Goal: Task Accomplishment & Management: Manage account settings

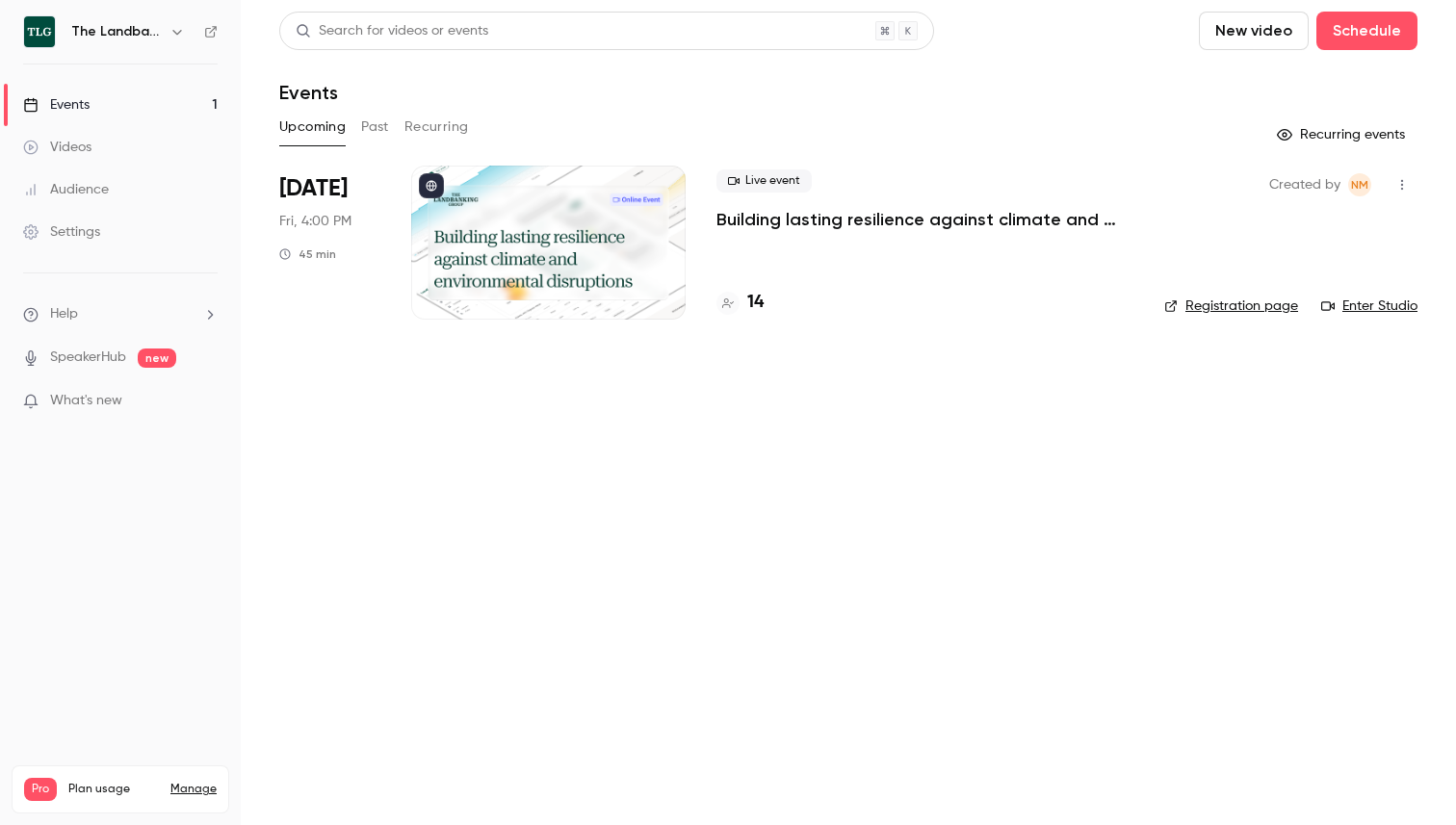
click at [747, 301] on h4 "14" at bounding box center [755, 302] width 16 height 26
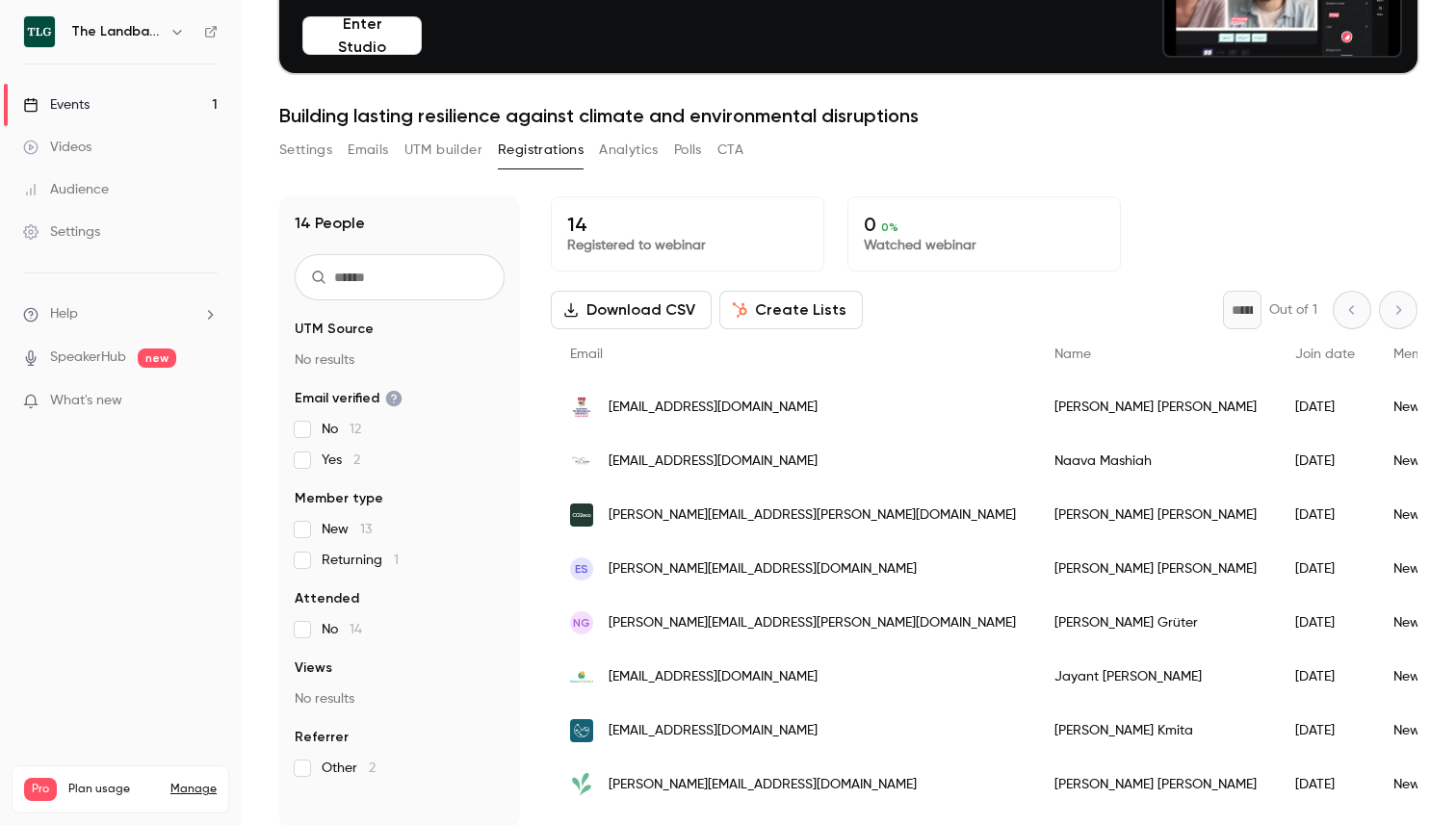
scroll to position [189, 0]
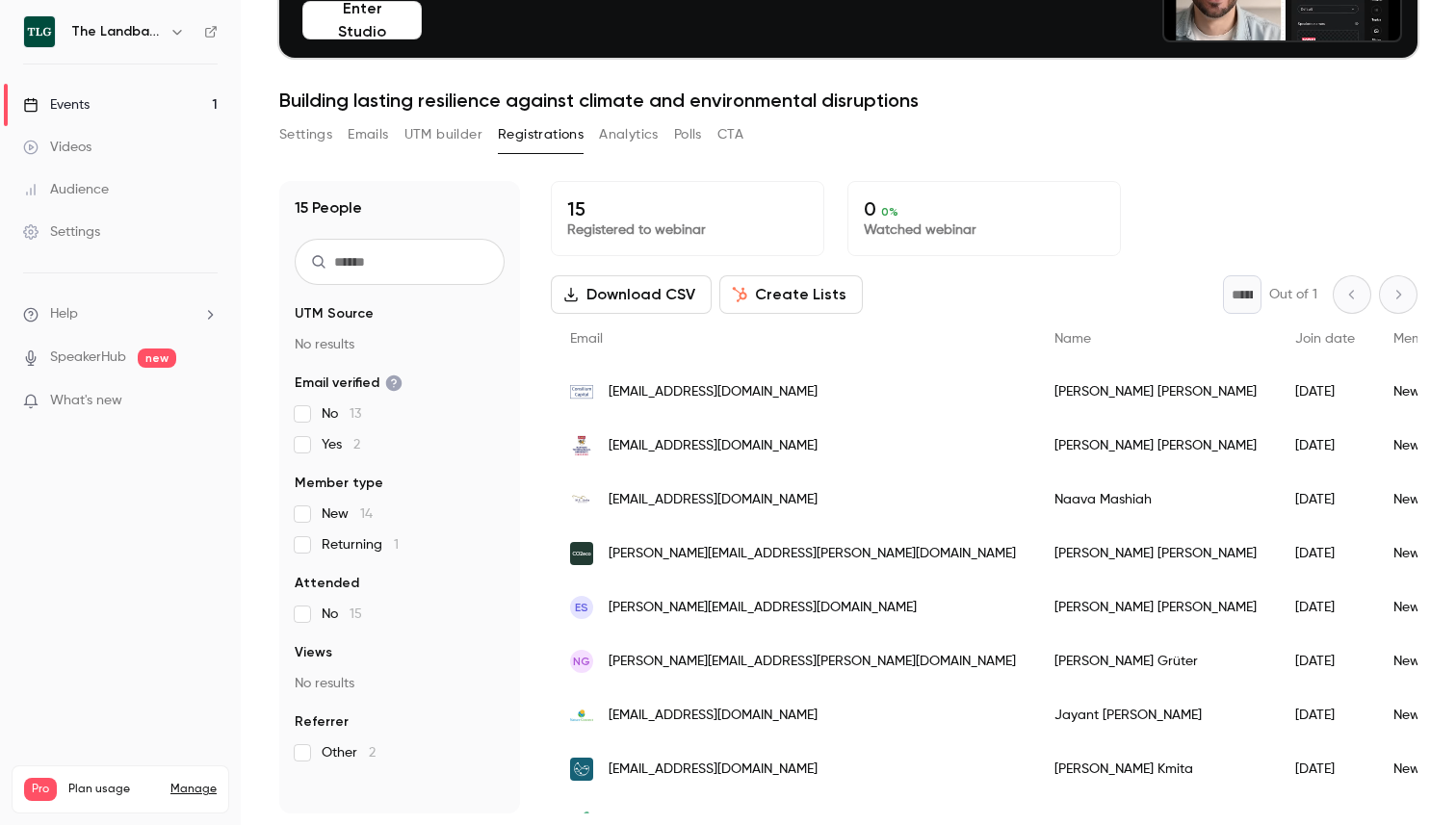
scroll to position [360, 0]
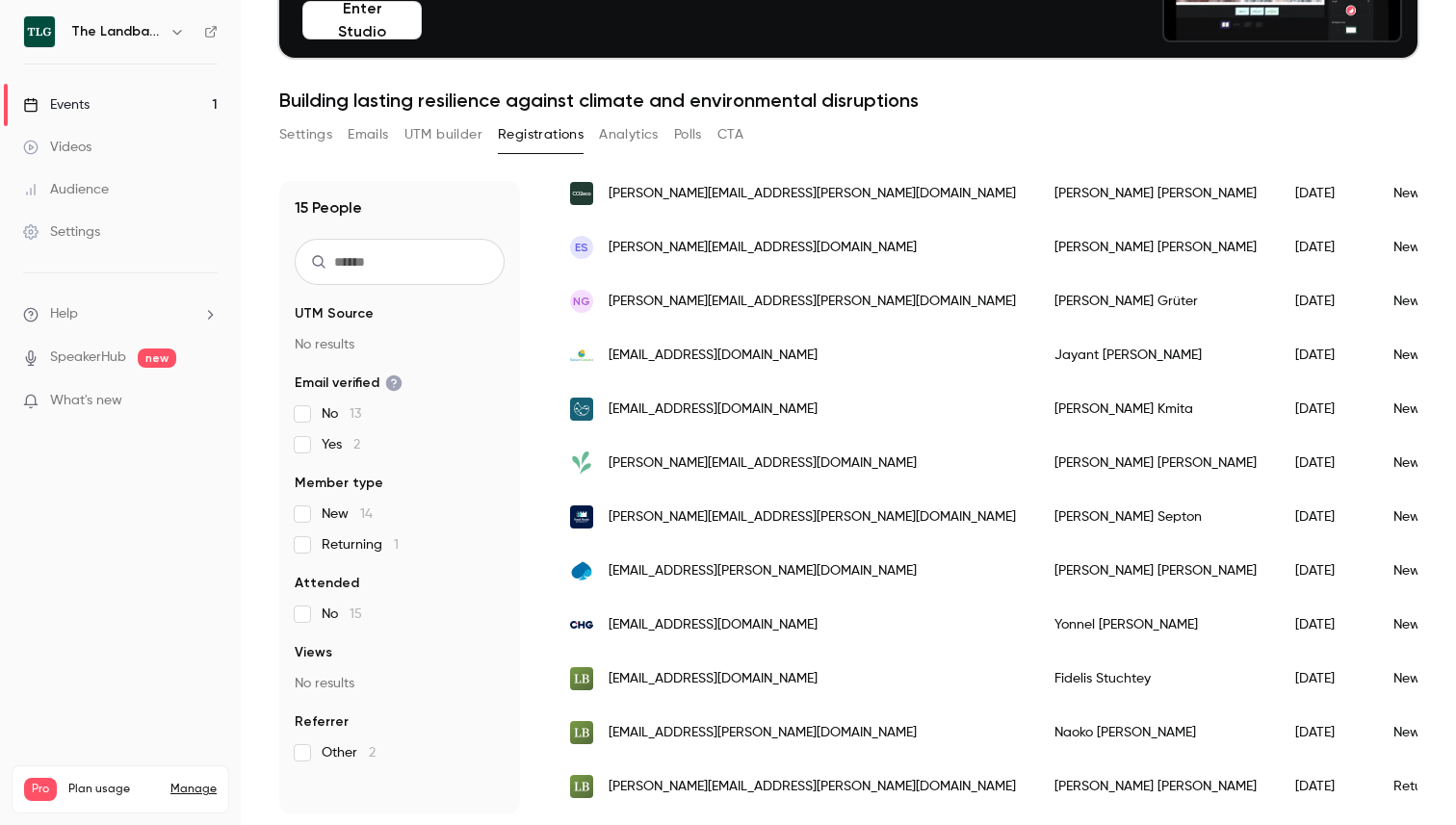
click at [1036, 798] on div "Nicola Maglio" at bounding box center [1156, 786] width 241 height 54
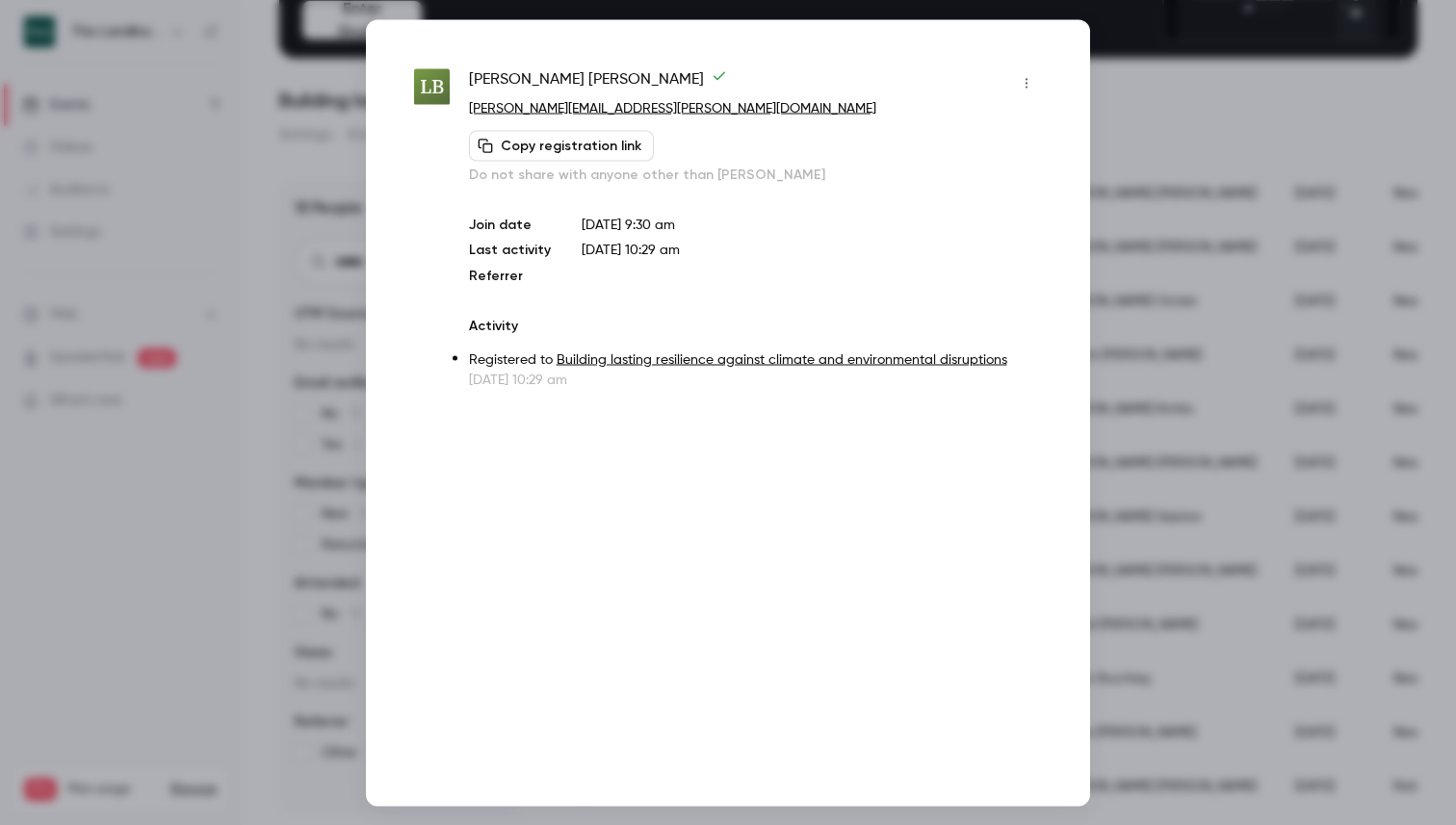
click at [1033, 88] on icon "button" at bounding box center [1027, 83] width 15 height 14
click at [961, 175] on div "Remove registration" at bounding box center [952, 182] width 146 height 19
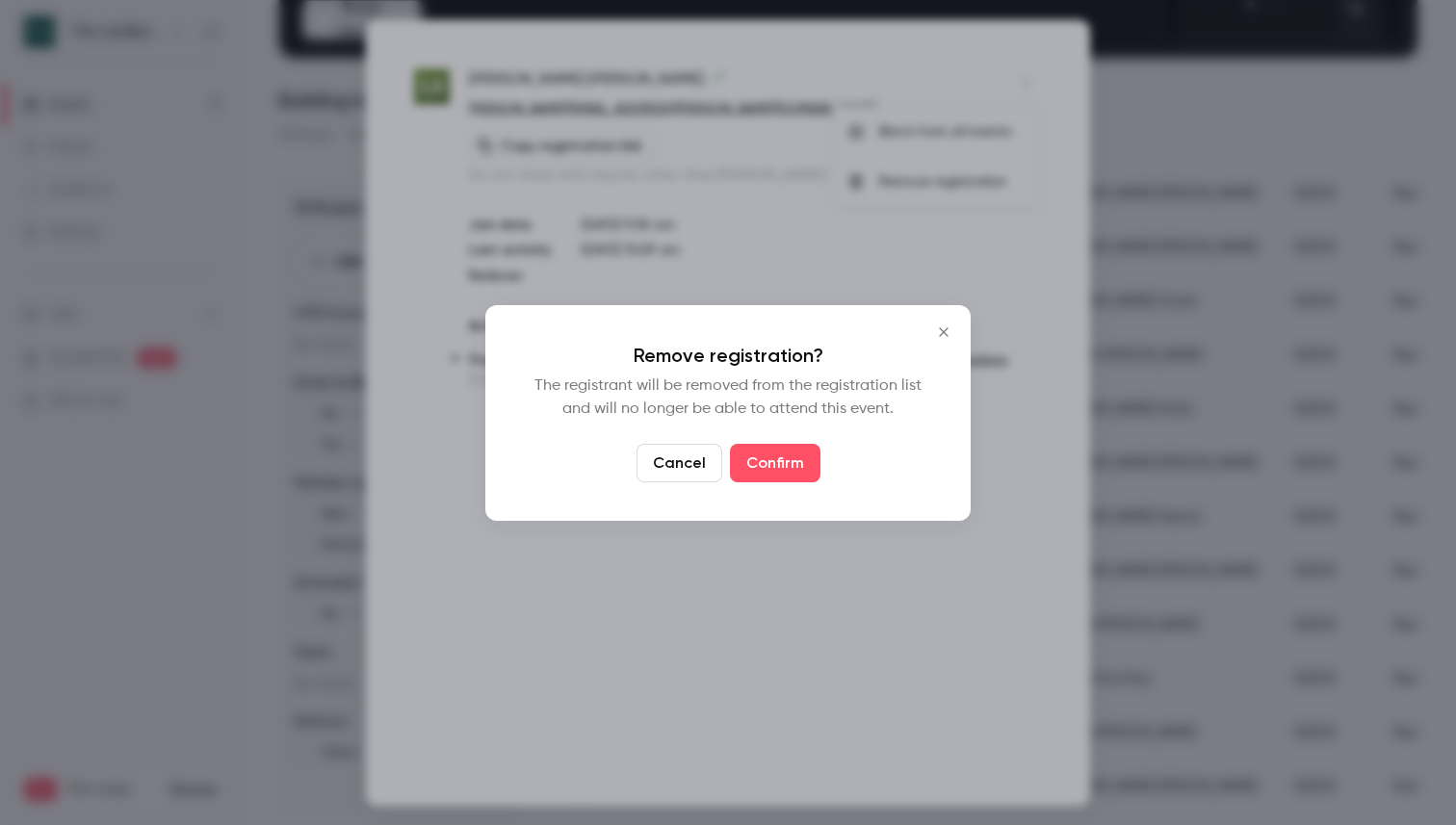
drag, startPoint x: 791, startPoint y: 454, endPoint x: 915, endPoint y: 359, distance: 156.2
click at [915, 358] on div "Remove registration? The registrant will be removed from the registration list …" at bounding box center [728, 412] width 485 height 216
click at [940, 330] on icon "Close" at bounding box center [944, 332] width 23 height 15
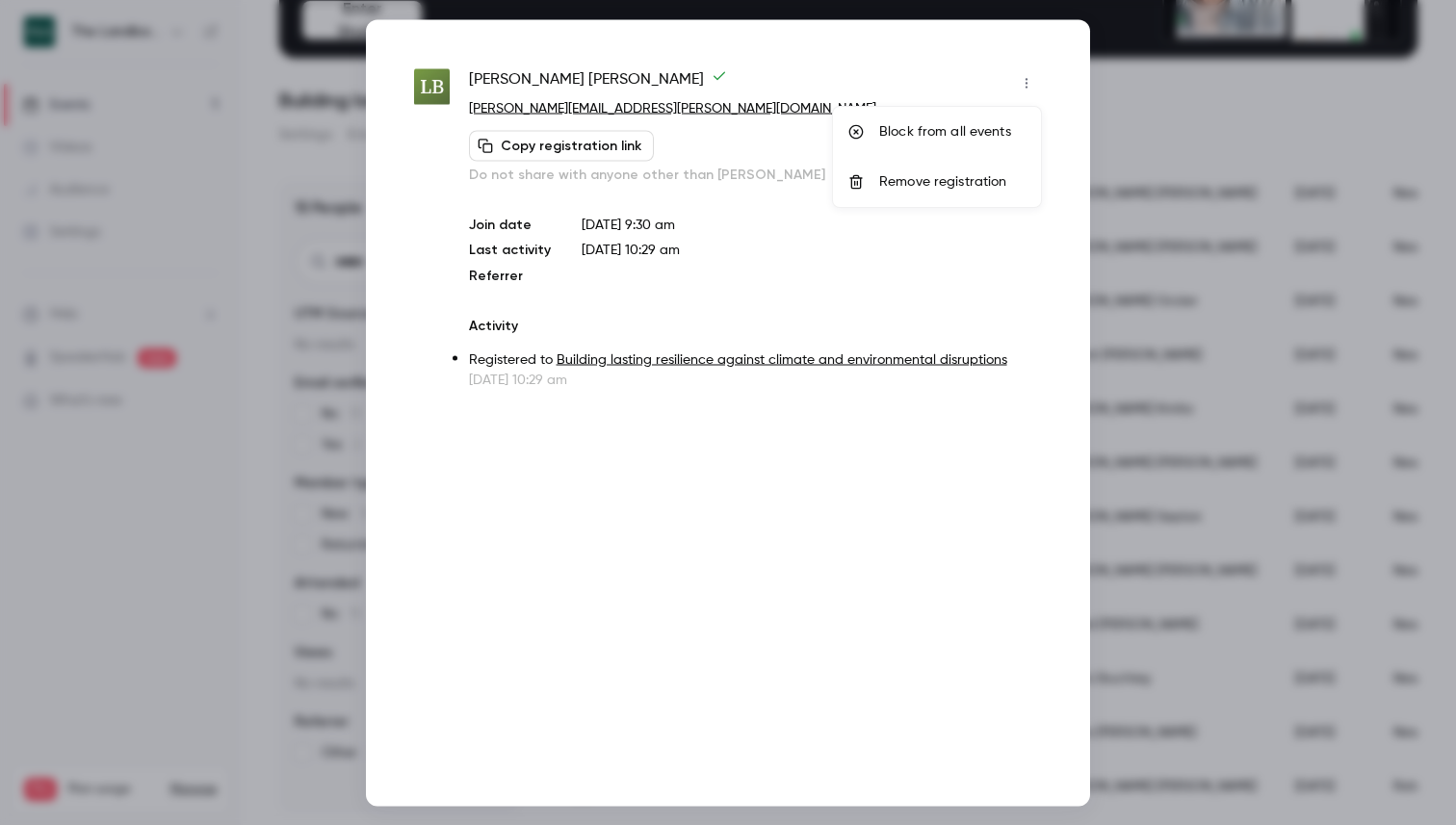
click at [1165, 526] on div at bounding box center [728, 412] width 1456 height 825
click at [1147, 119] on div at bounding box center [728, 412] width 1456 height 825
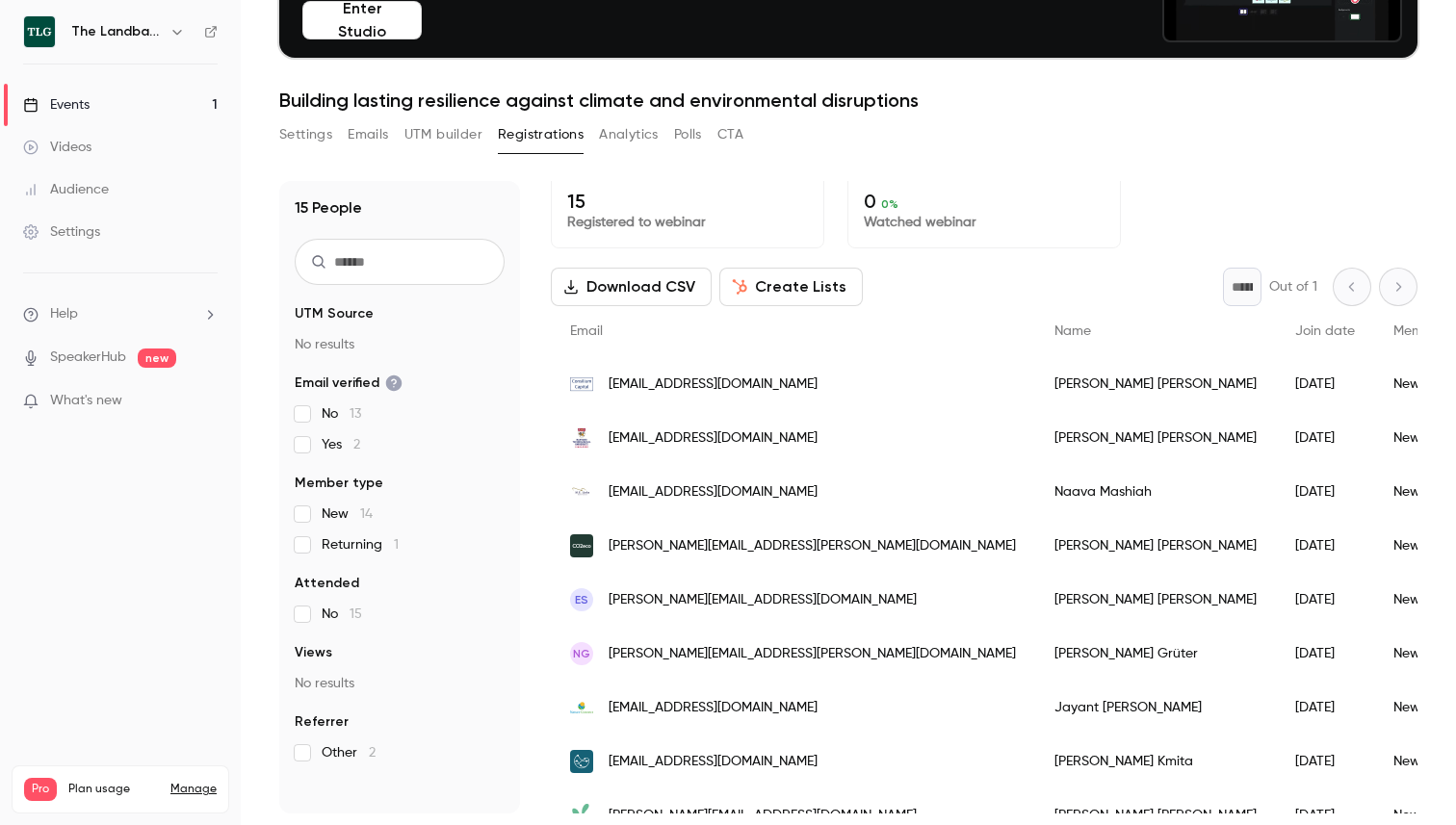
scroll to position [0, 0]
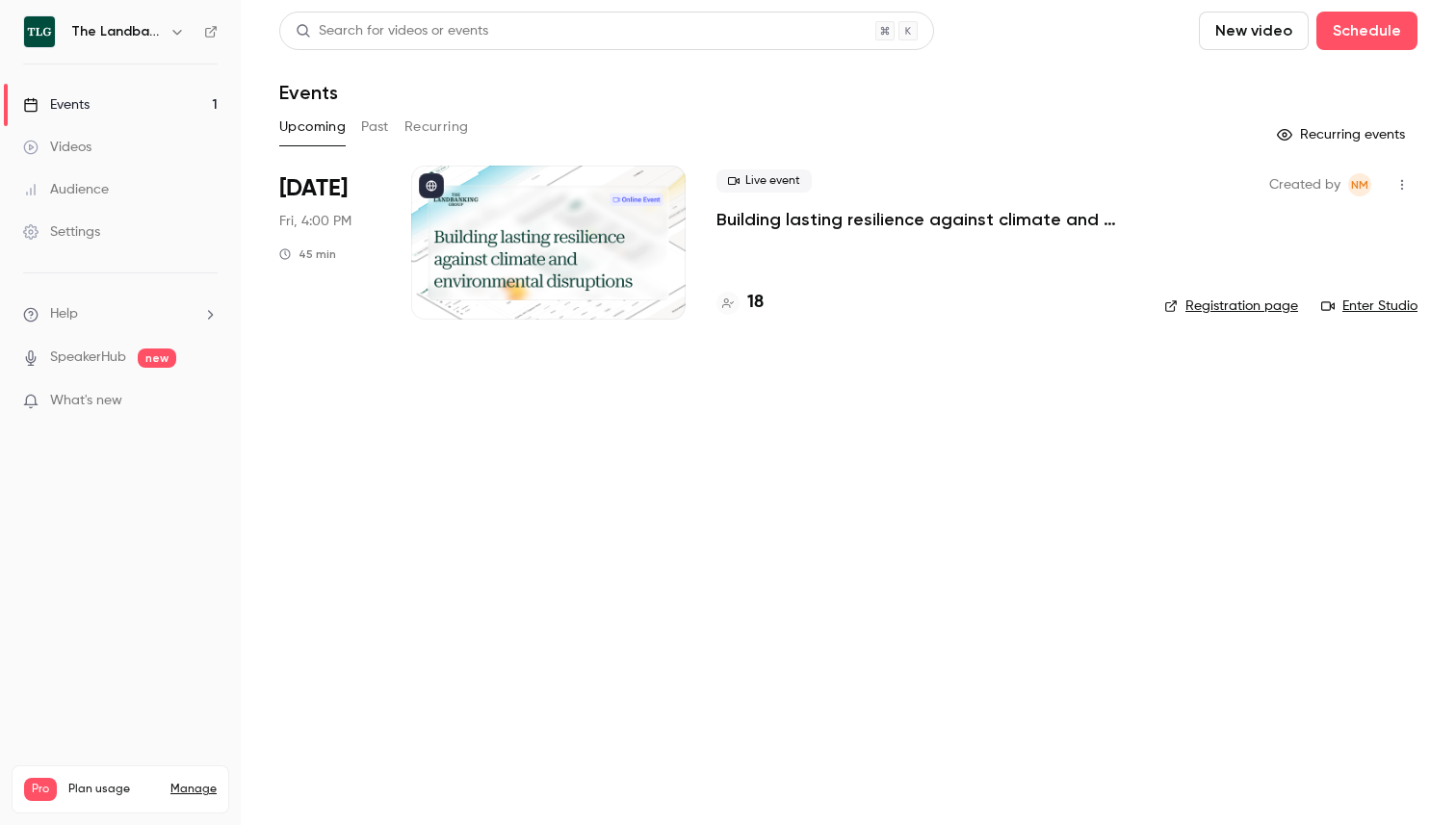
click at [756, 306] on h4 "18" at bounding box center [755, 302] width 16 height 26
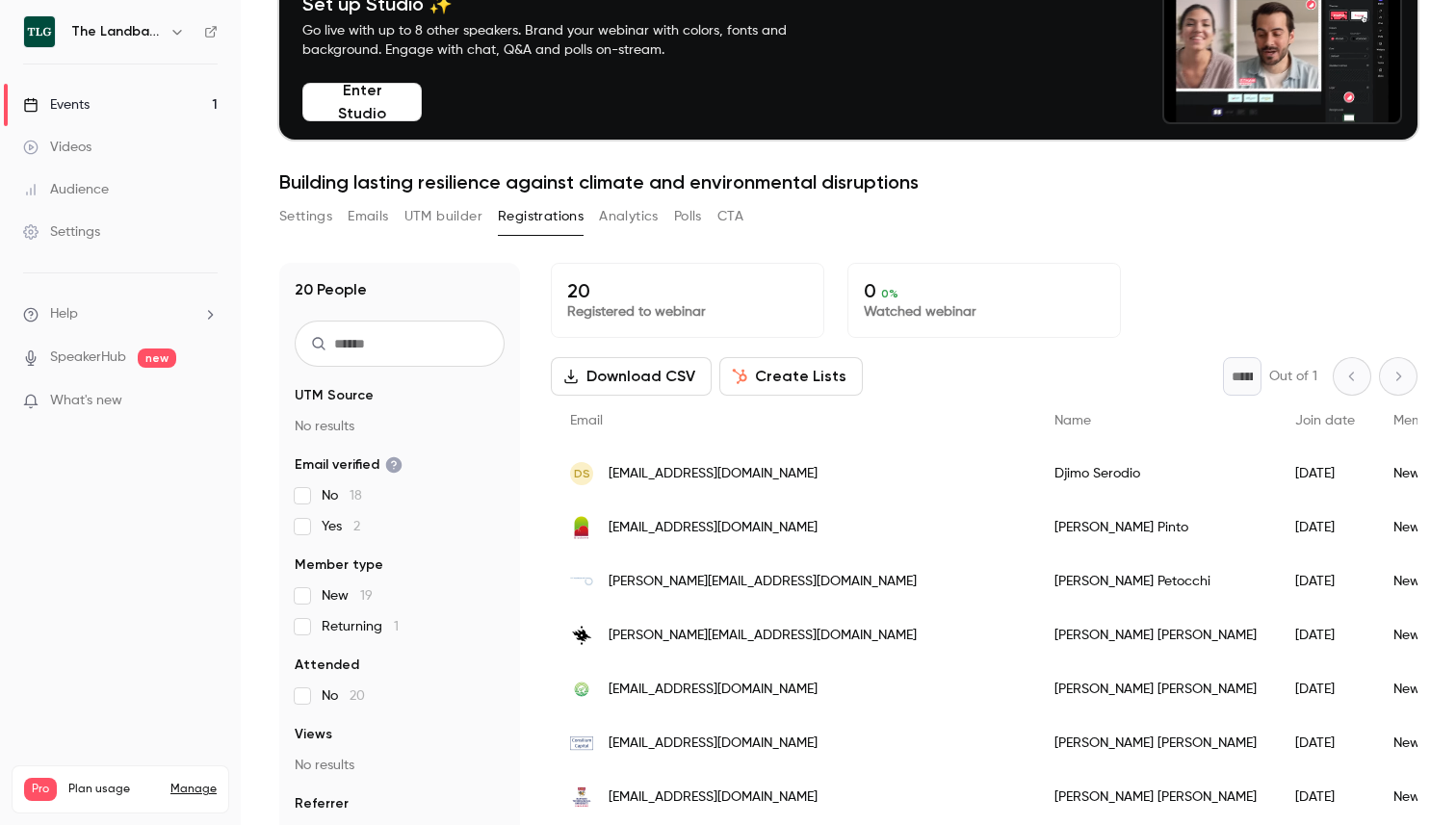
scroll to position [189, 0]
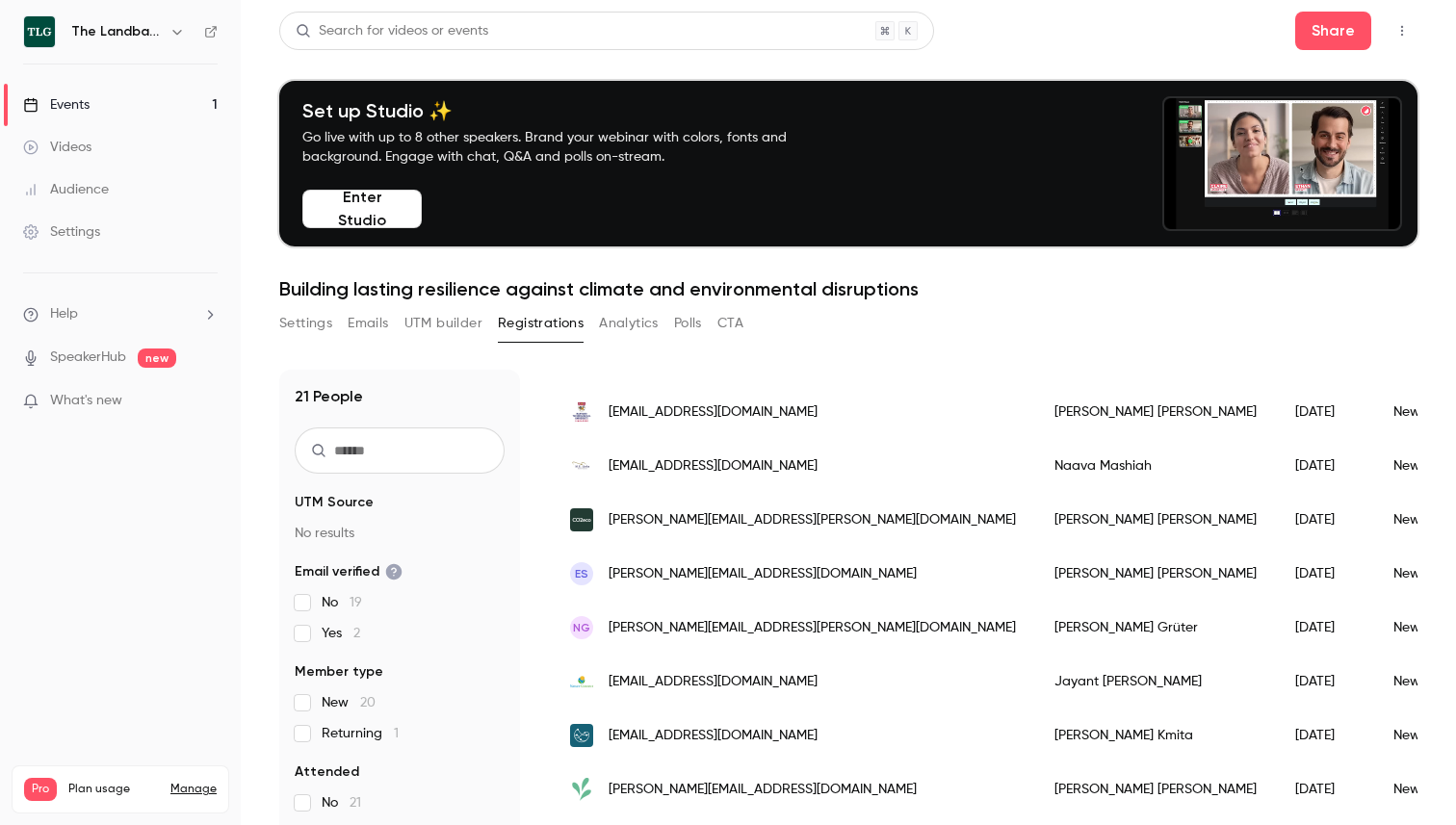
scroll to position [547, 0]
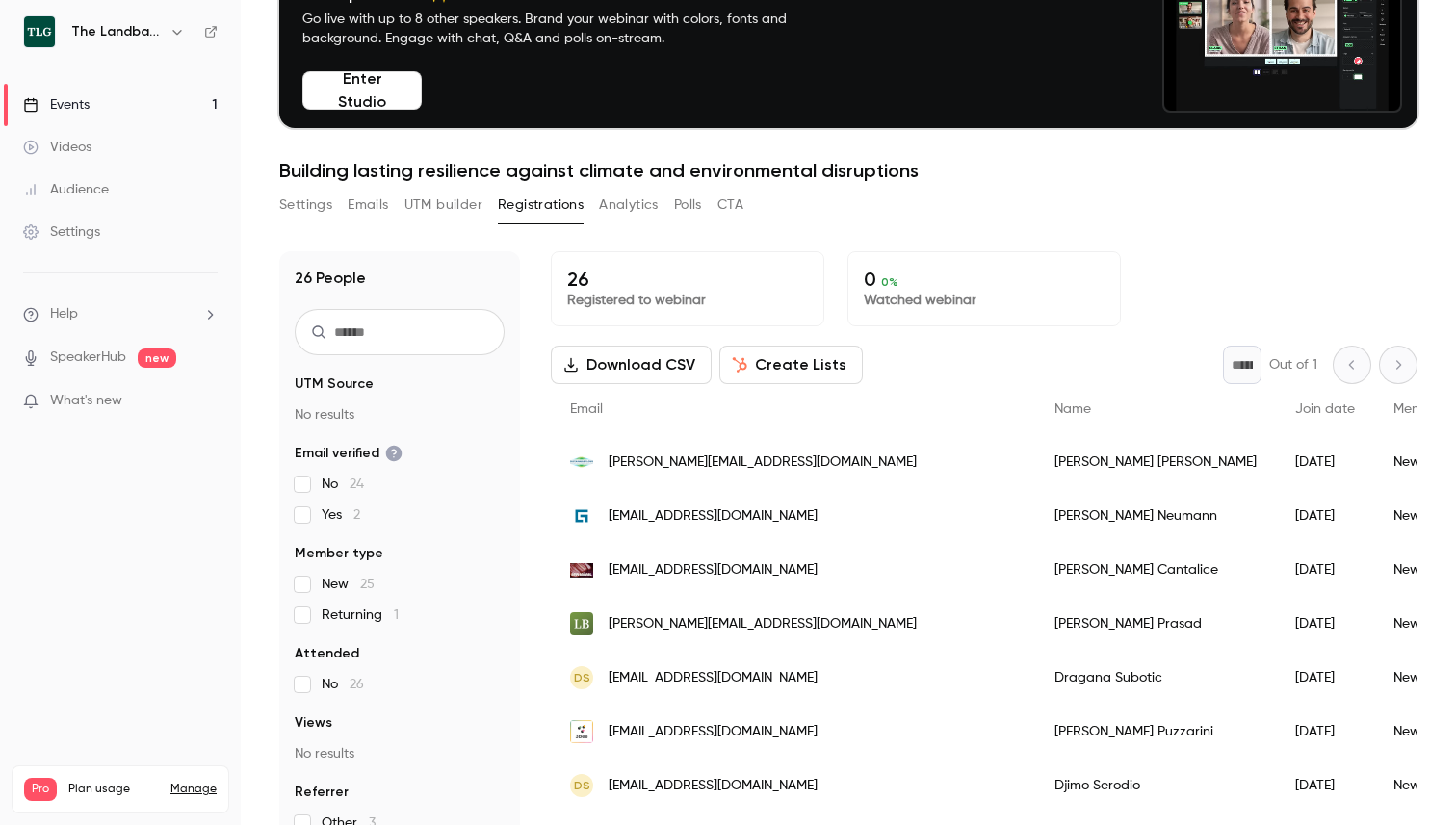
scroll to position [189, 0]
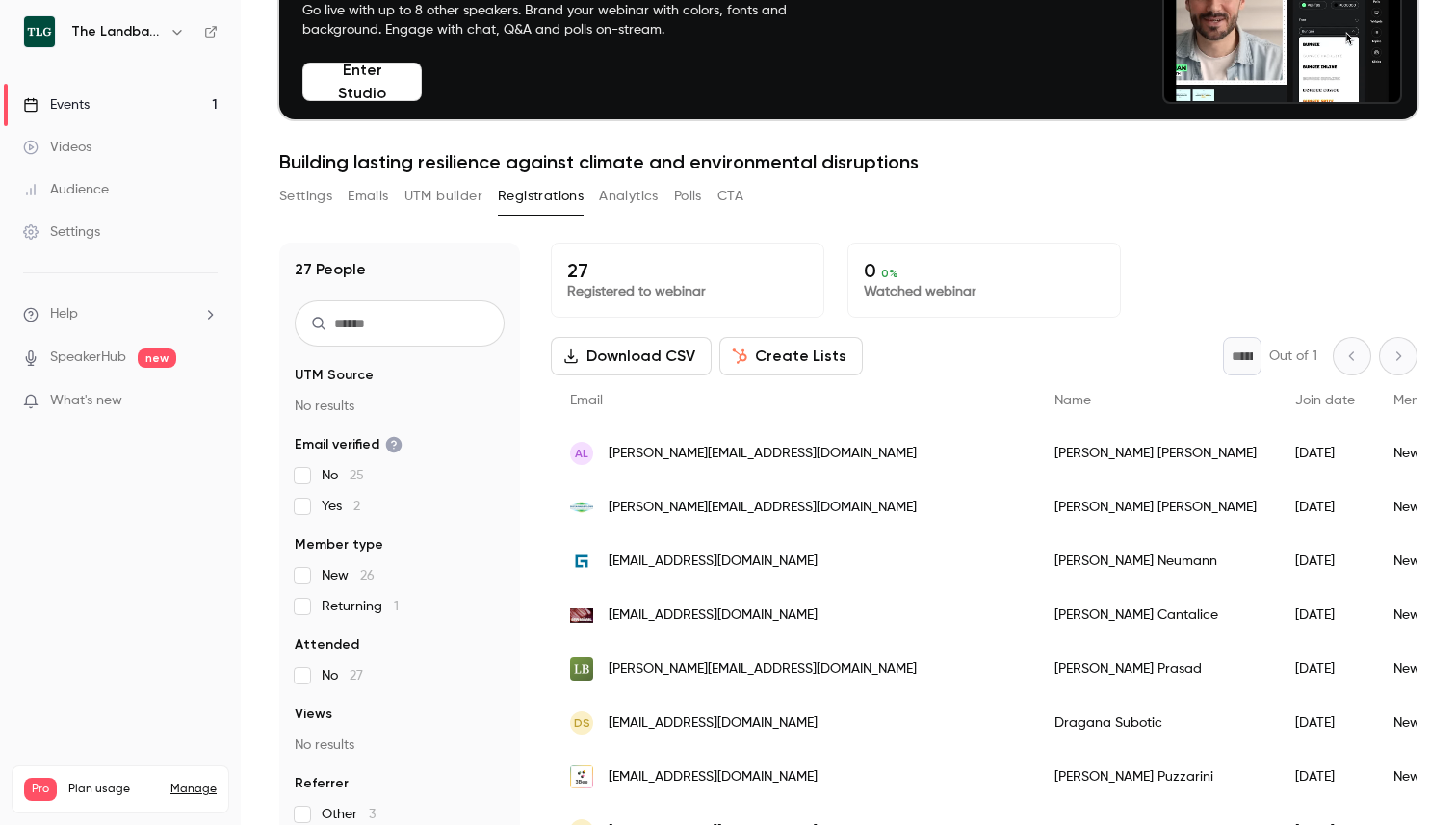
scroll to position [189, 0]
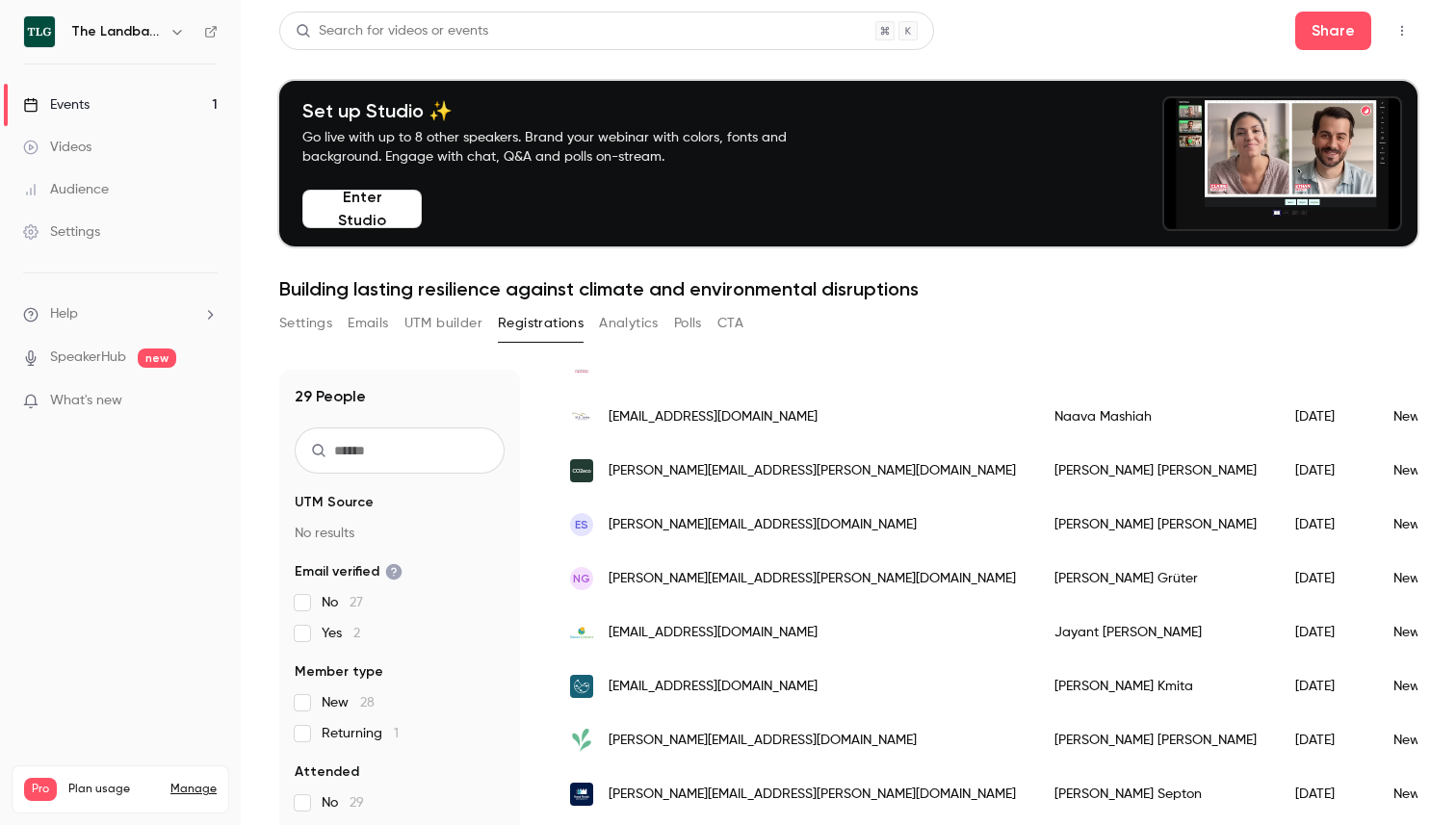
scroll to position [1115, 0]
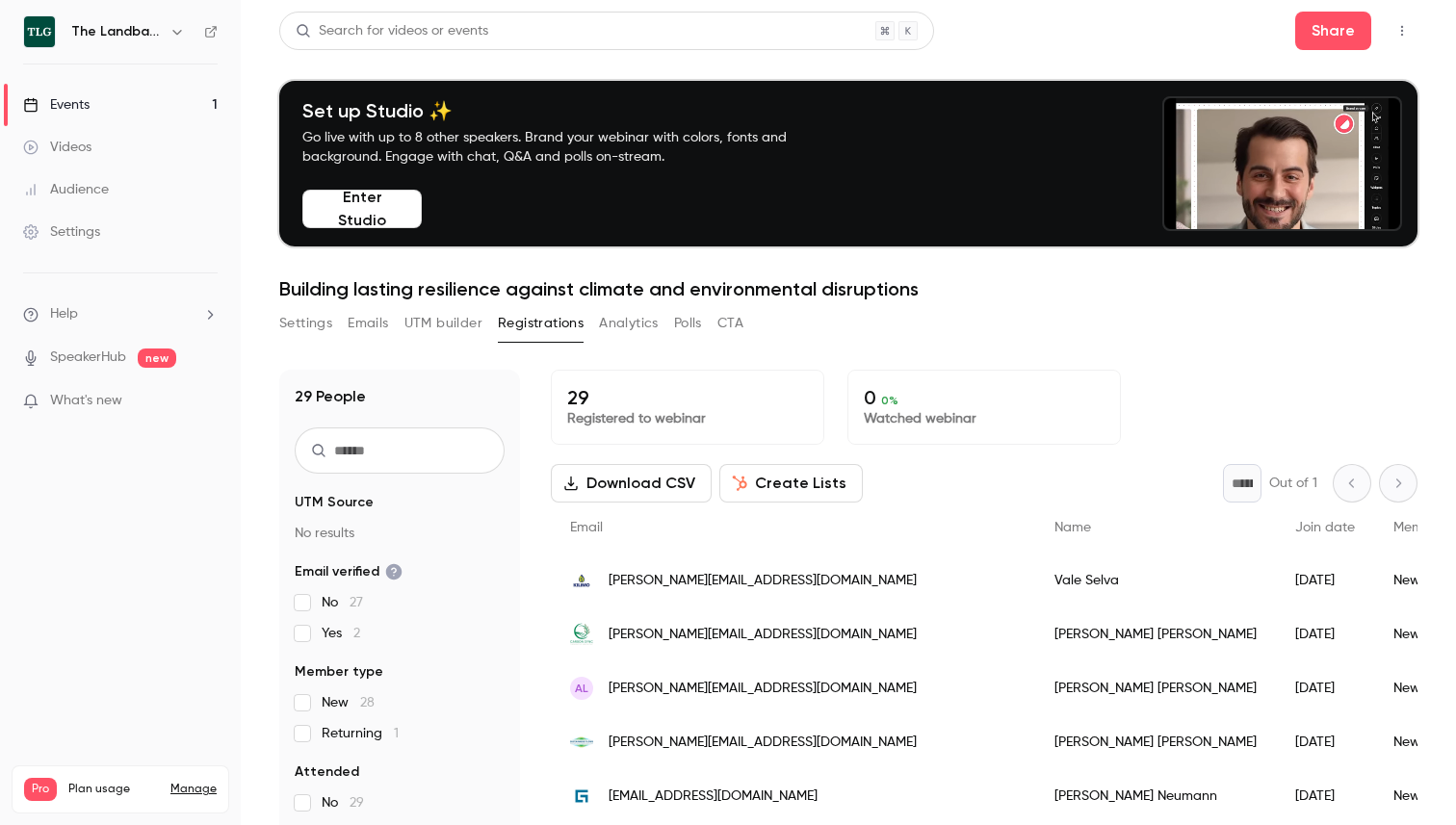
click at [1244, 324] on div "Settings Emails UTM builder Registrations Analytics Polls CTA" at bounding box center [848, 327] width 1138 height 39
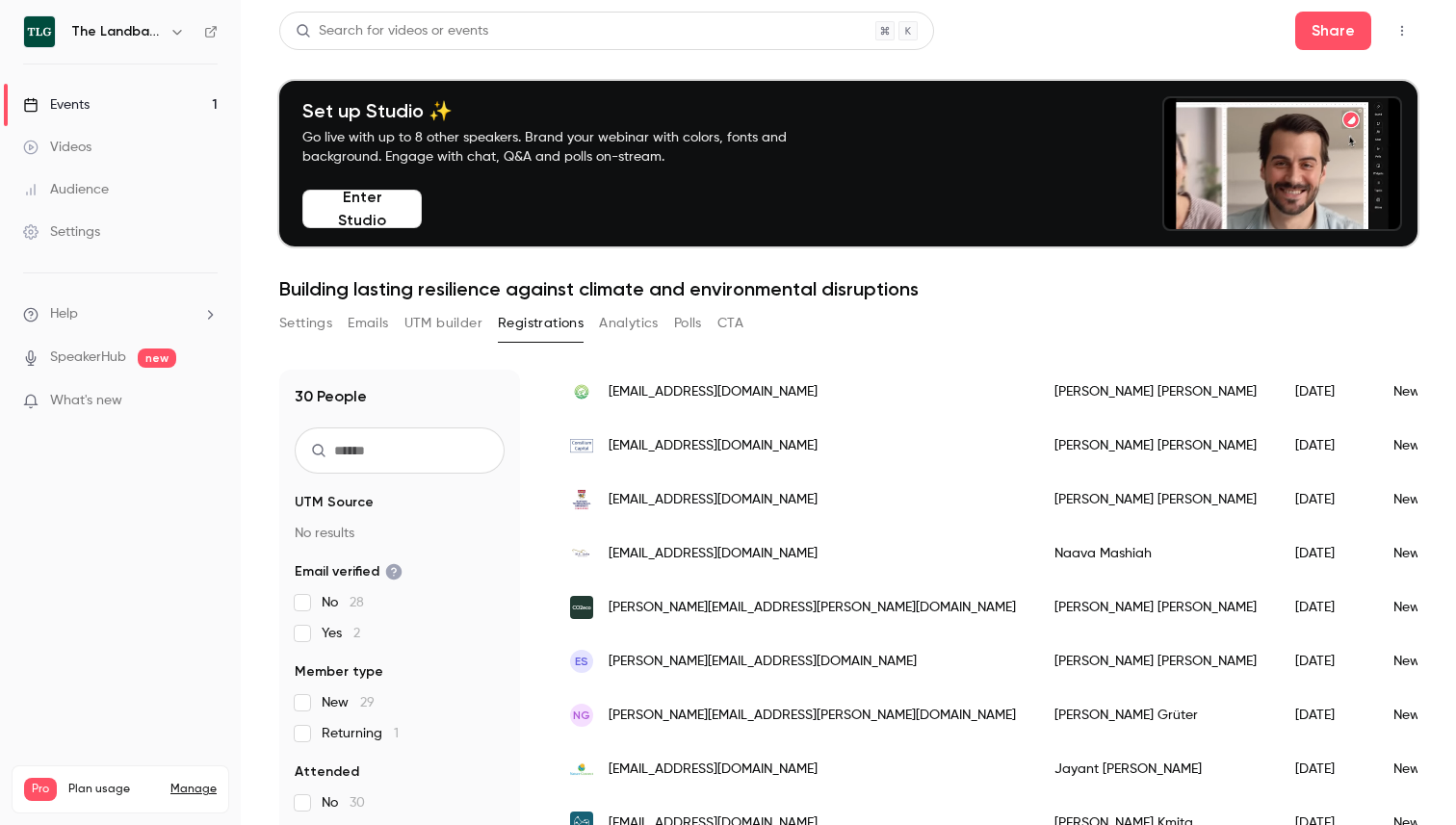
scroll to position [945, 0]
